Goal: Information Seeking & Learning: Check status

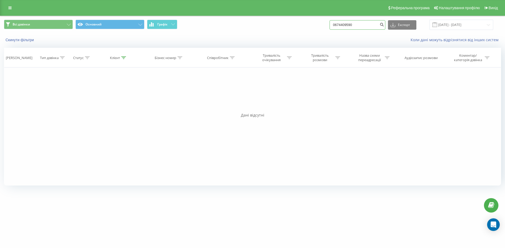
drag, startPoint x: 364, startPoint y: 26, endPoint x: 305, endPoint y: 27, distance: 58.6
click at [305, 27] on div "Всі дзвінки Основний Графік 0674409590 Експорт .csv .xls .xlsx [DATE] - [DATE]" at bounding box center [252, 25] width 497 height 10
paste input "380986011852"
click at [342, 26] on input "380986011852" at bounding box center [357, 24] width 56 height 9
click at [362, 27] on input "0986011852" at bounding box center [357, 24] width 56 height 9
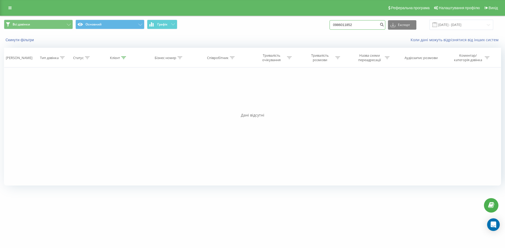
type input "0986011852"
drag, startPoint x: 362, startPoint y: 24, endPoint x: 316, endPoint y: 24, distance: 46.0
click at [316, 24] on div "Всі дзвінки Основний Графік 0986011852 Експорт .csv .xls .xlsx 23.06.2025 - 23.…" at bounding box center [252, 25] width 497 height 10
